Goal: Complete application form

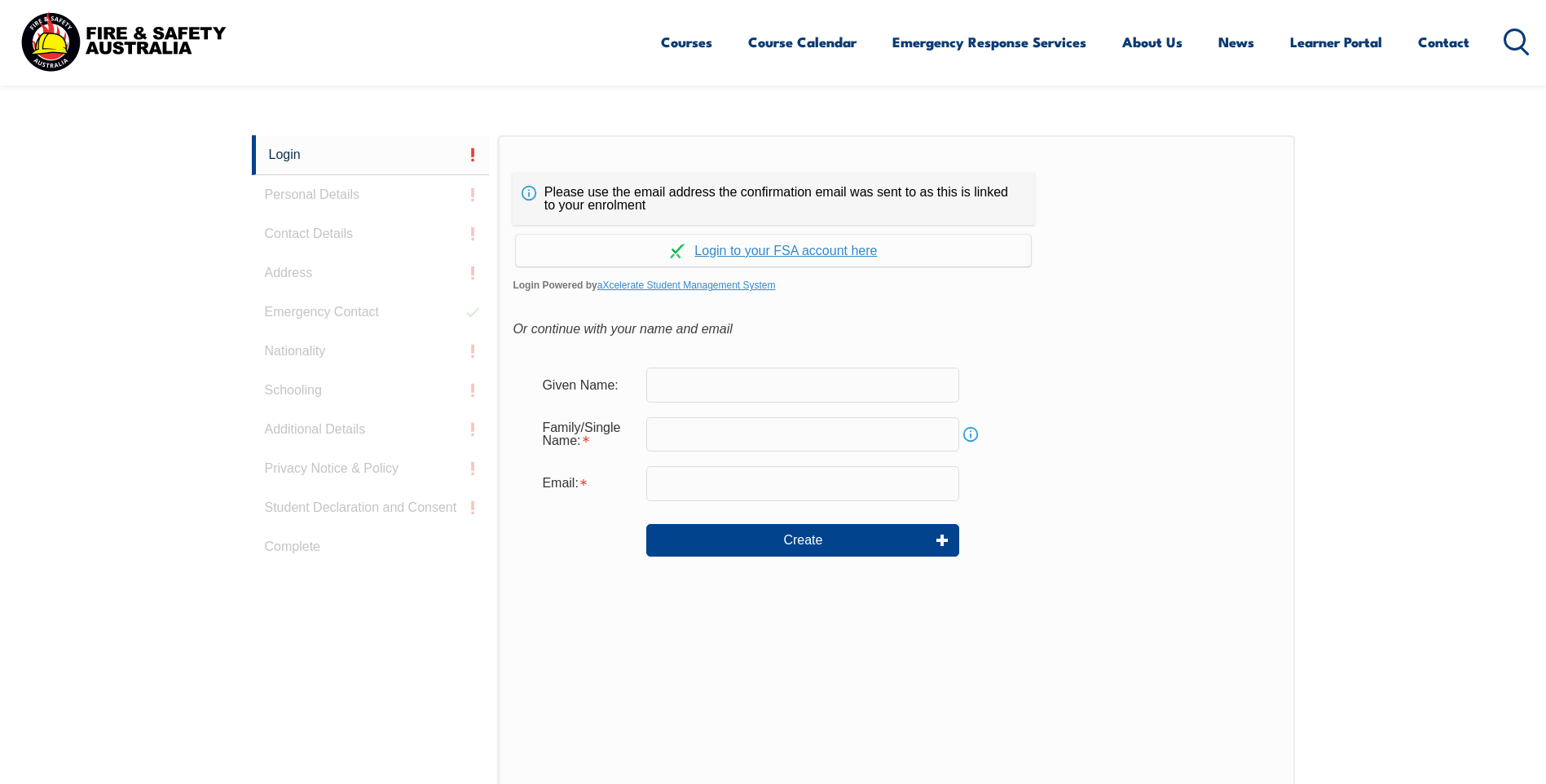
scroll to position [434, 0]
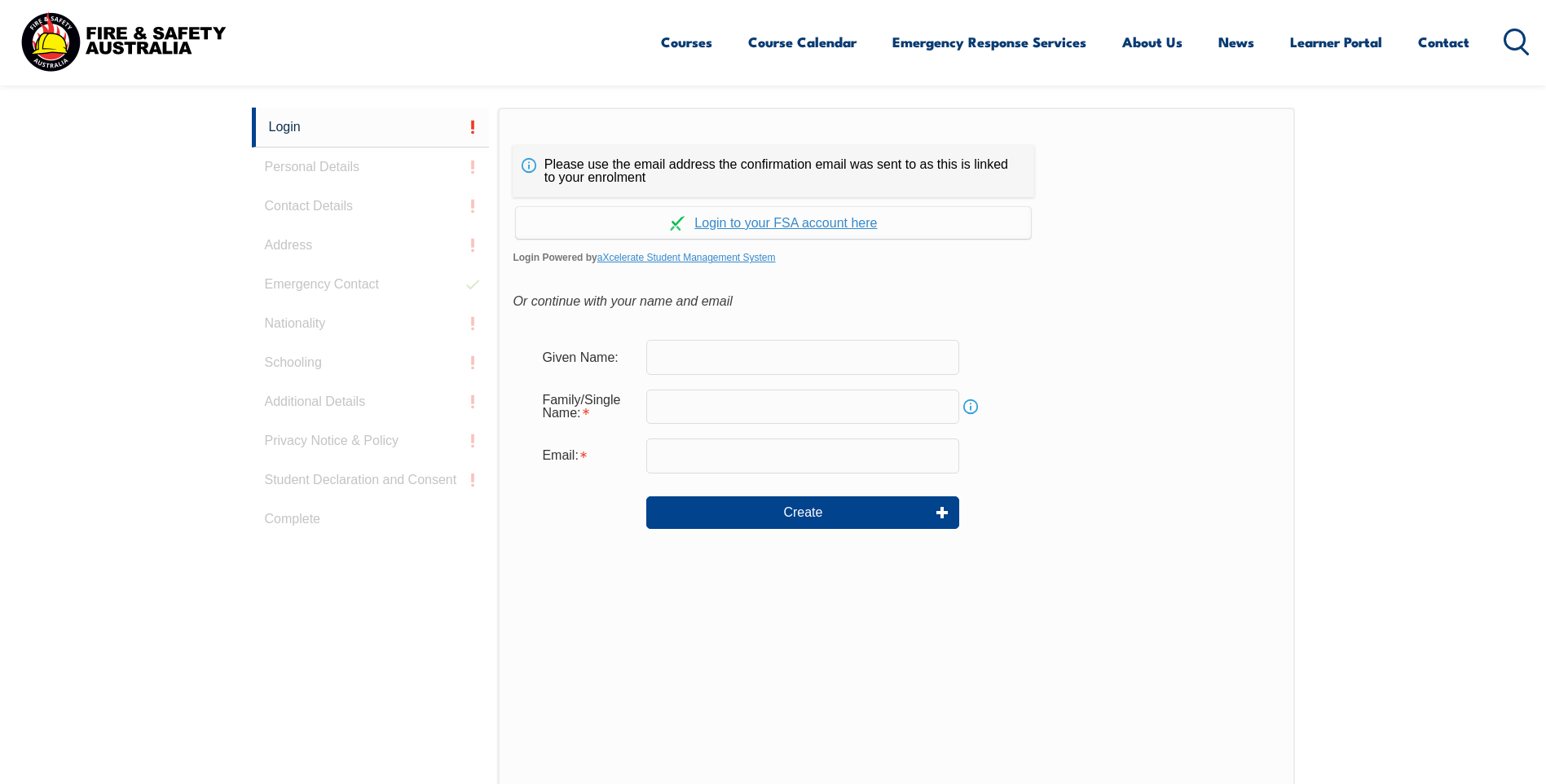
click at [664, 359] on input "text" at bounding box center [803, 357] width 313 height 34
type input "[PERSON_NAME]"
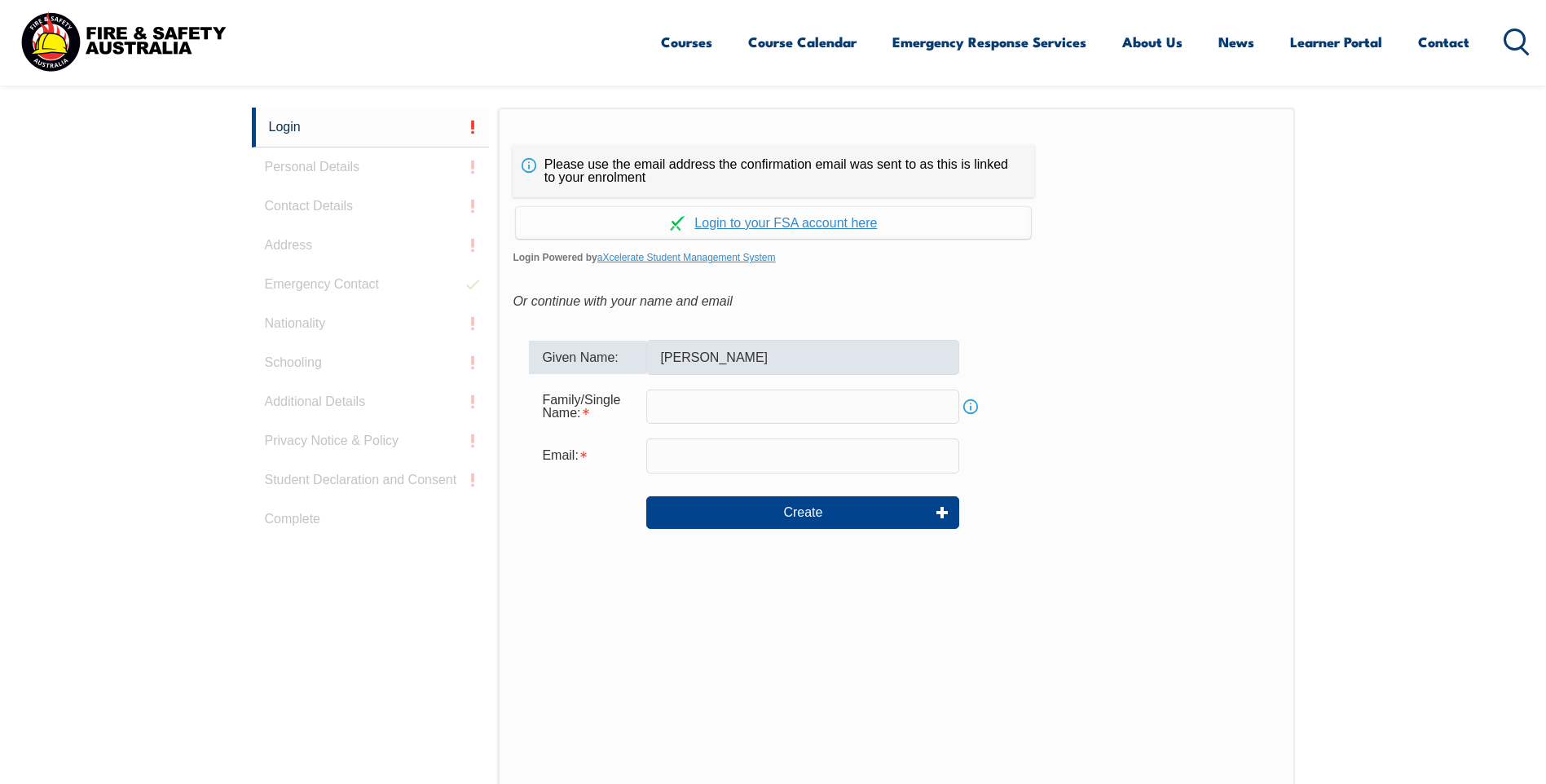
type input "Dove"
type input "[EMAIL_ADDRESS][DOMAIN_NAME]"
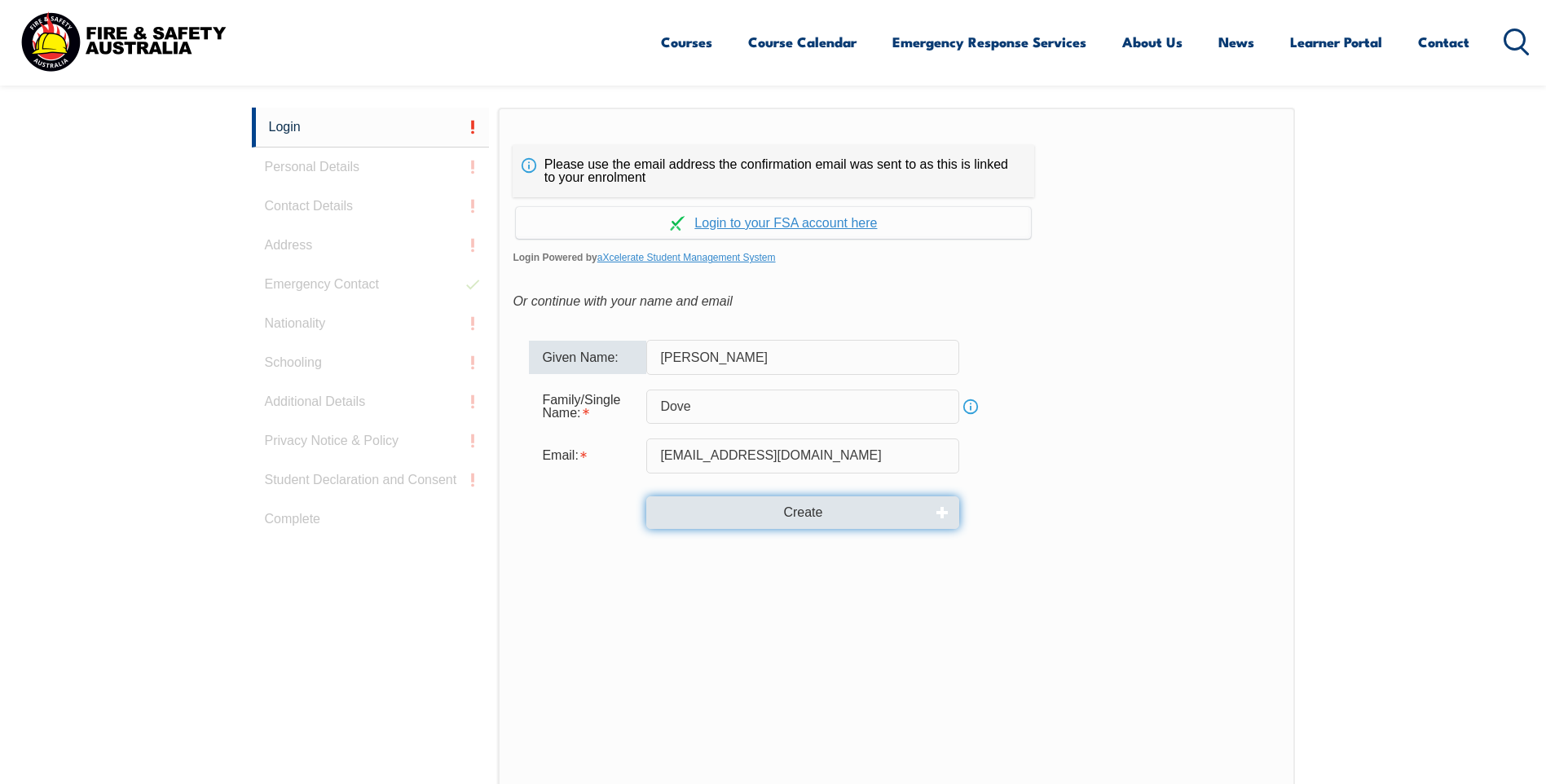
click at [788, 523] on button "Create" at bounding box center [803, 513] width 313 height 33
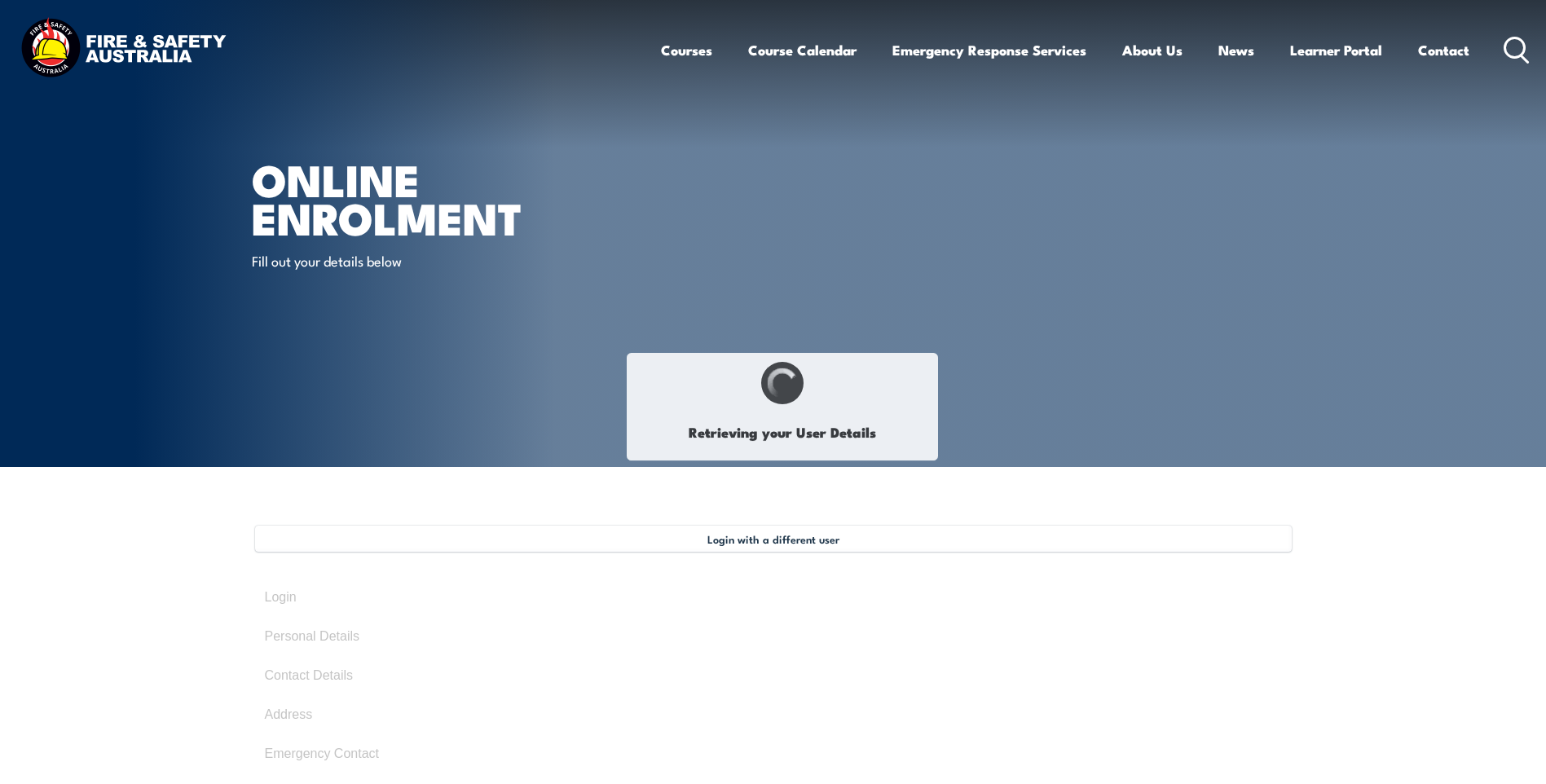
select select "Mr"
type input "[PERSON_NAME]"
type input "Dove"
type input "November 23, 1977"
type input "R2YGFYGZKJ"
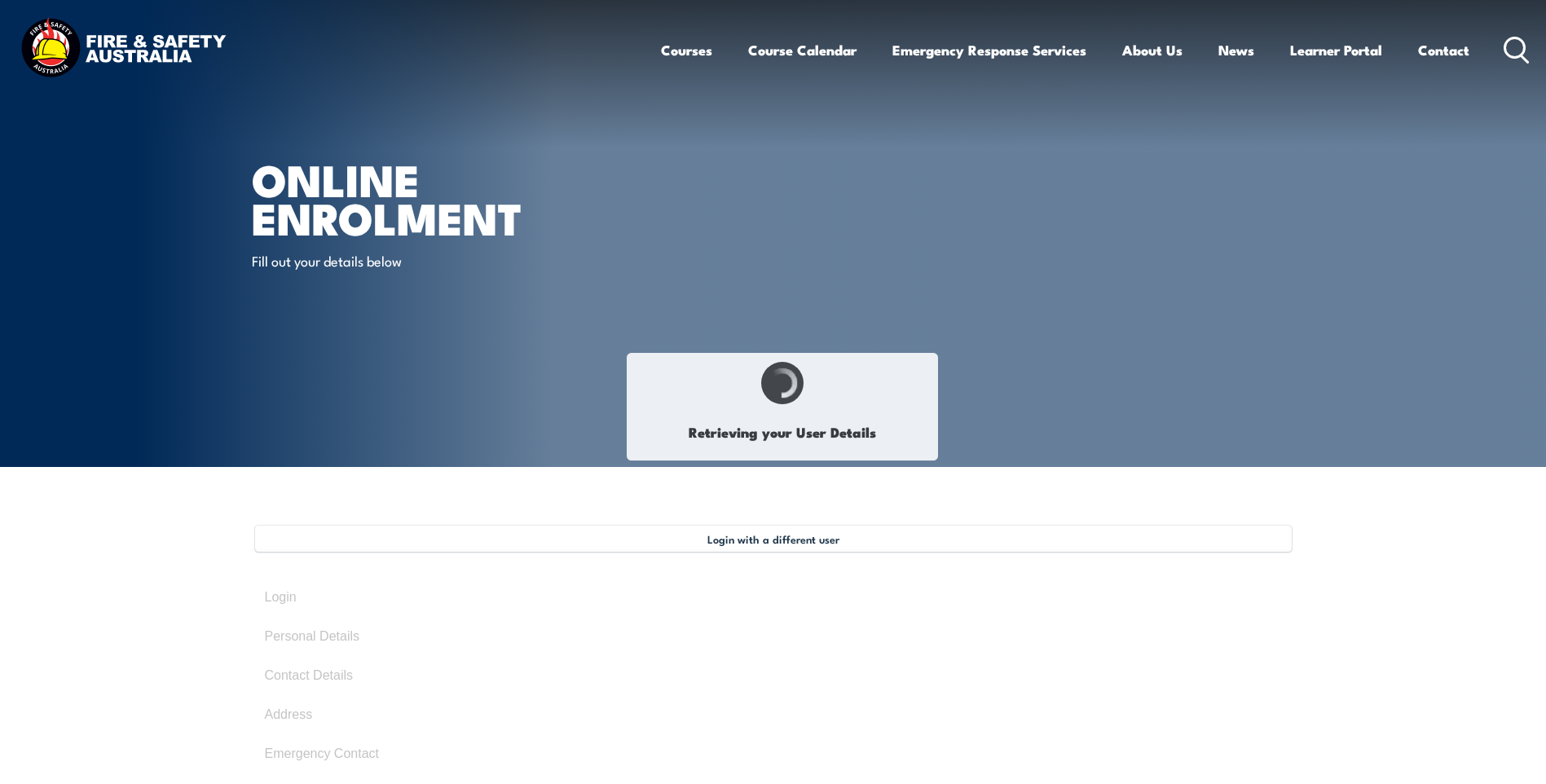
select select "M"
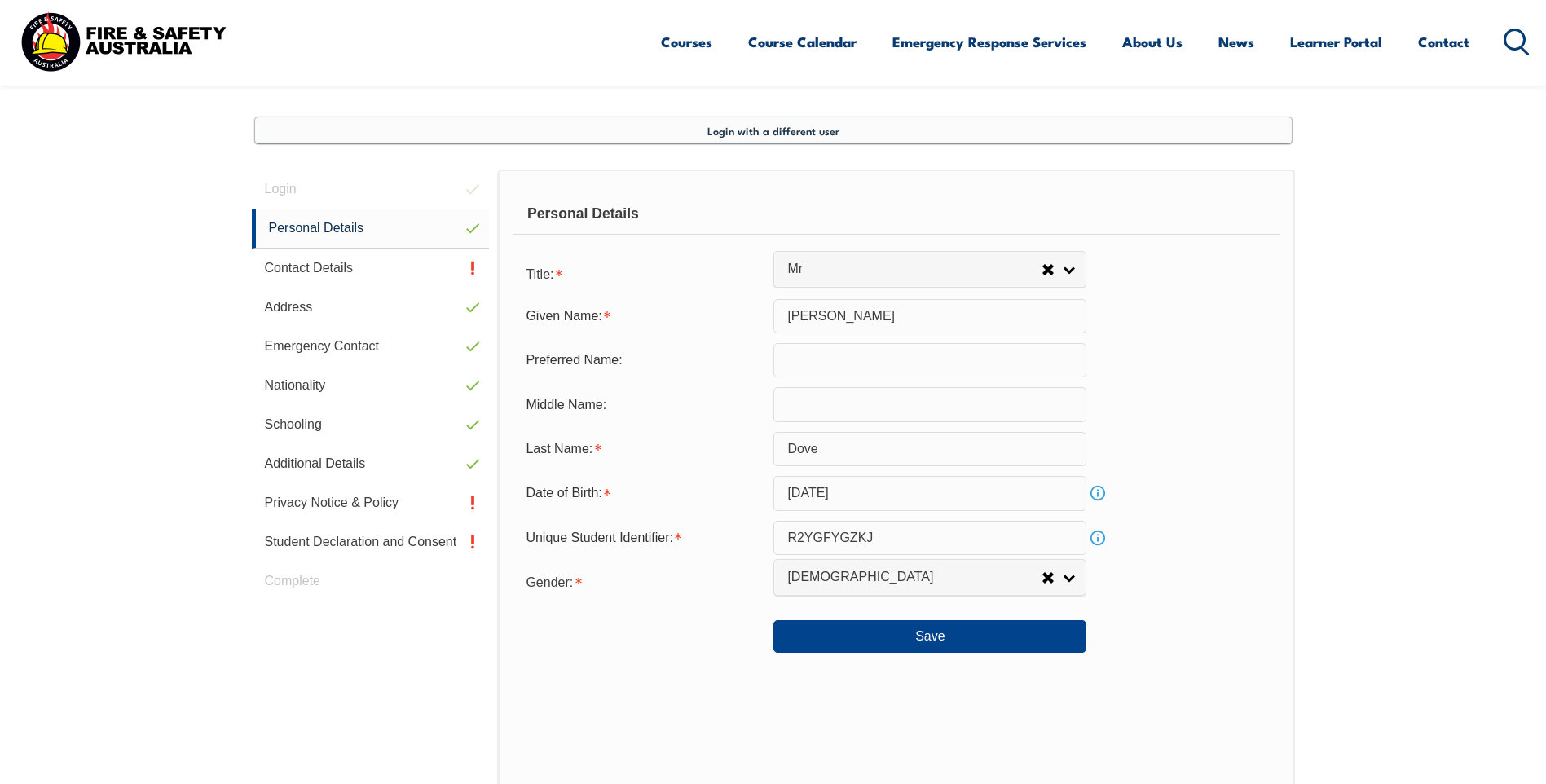
scroll to position [444, 0]
